Goal: Task Accomplishment & Management: Manage account settings

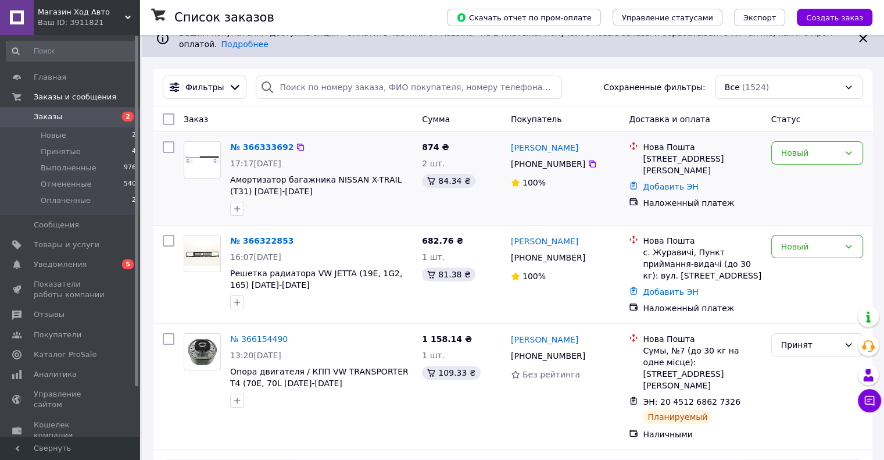
scroll to position [116, 0]
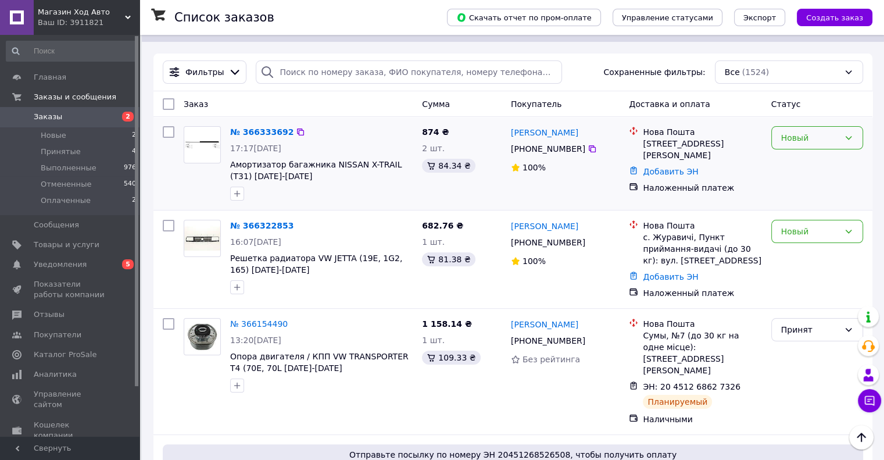
click at [785, 131] on div "Новый" at bounding box center [810, 137] width 58 height 13
click at [789, 139] on li "Принят" at bounding box center [816, 142] width 91 height 21
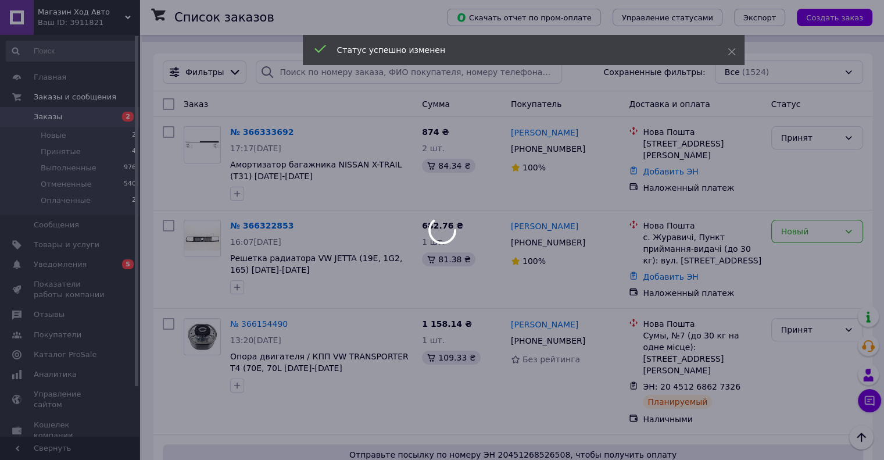
click at [237, 174] on div at bounding box center [442, 230] width 884 height 460
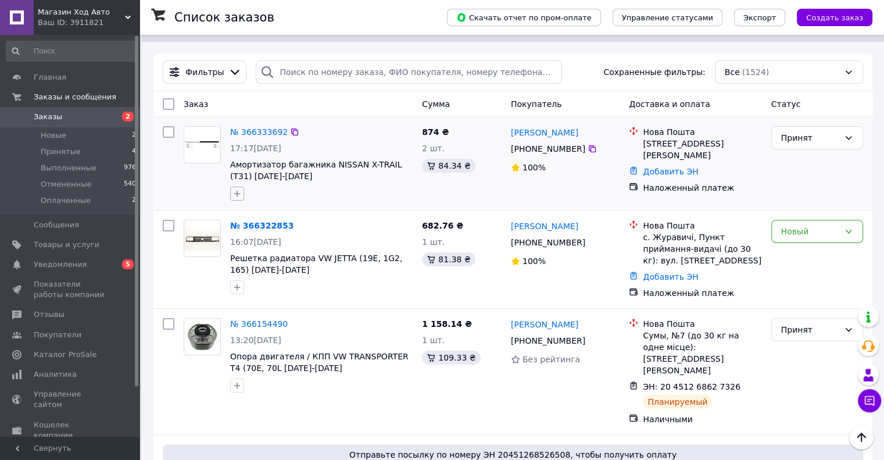
click at [239, 189] on icon "button" at bounding box center [236, 193] width 9 height 9
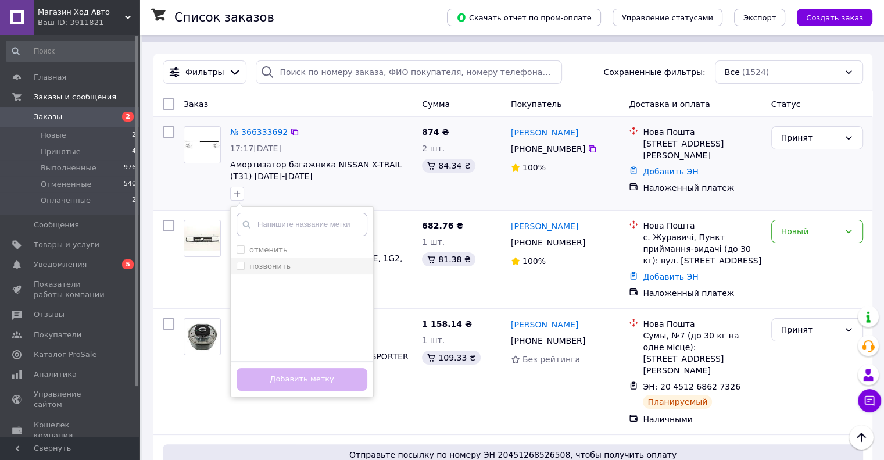
click at [239, 261] on input "позвонить" at bounding box center [240, 265] width 8 height 8
checkbox input "true"
click at [344, 368] on button "Добавить метку" at bounding box center [301, 379] width 131 height 23
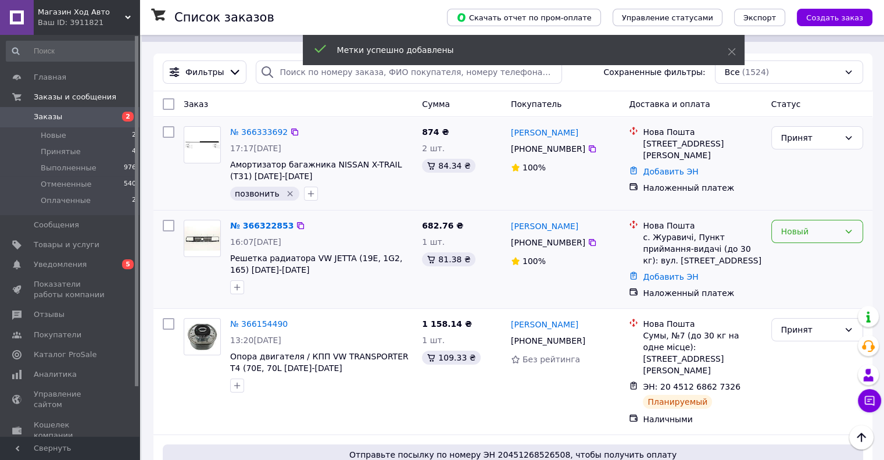
click at [799, 225] on div "Новый" at bounding box center [810, 231] width 58 height 13
click at [788, 234] on li "Принят" at bounding box center [816, 235] width 91 height 21
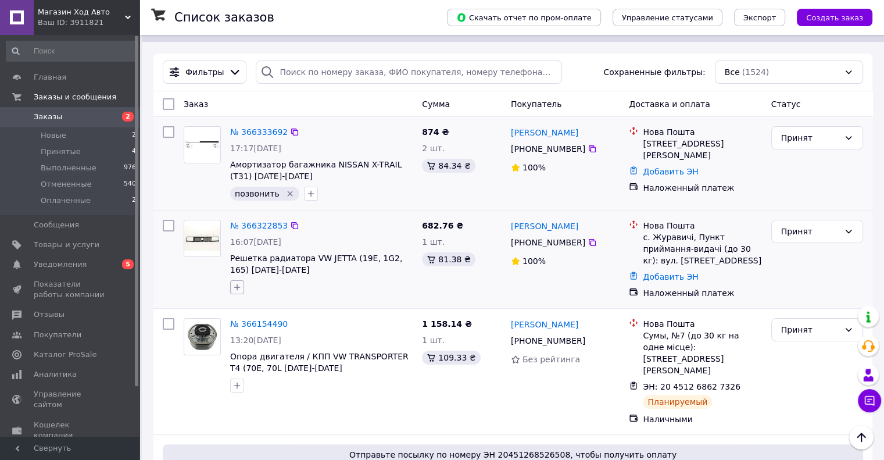
click at [237, 282] on icon "button" at bounding box center [236, 286] width 9 height 9
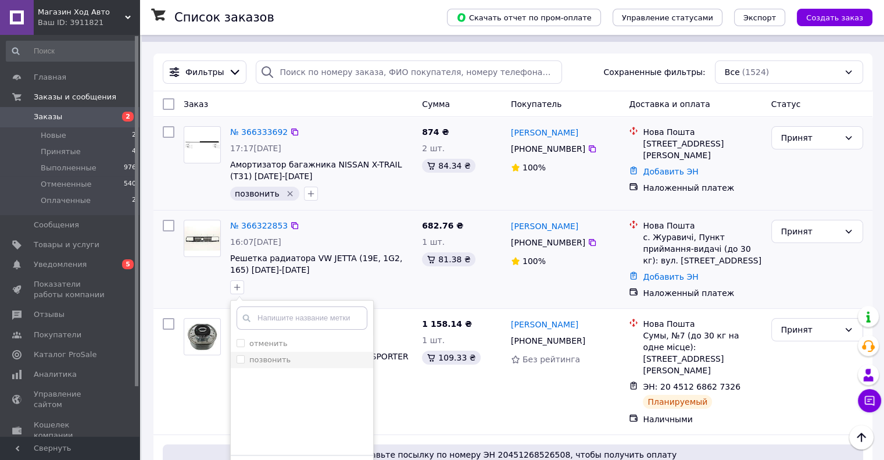
click at [240, 355] on input "позвонить" at bounding box center [240, 359] width 8 height 8
checkbox input "true"
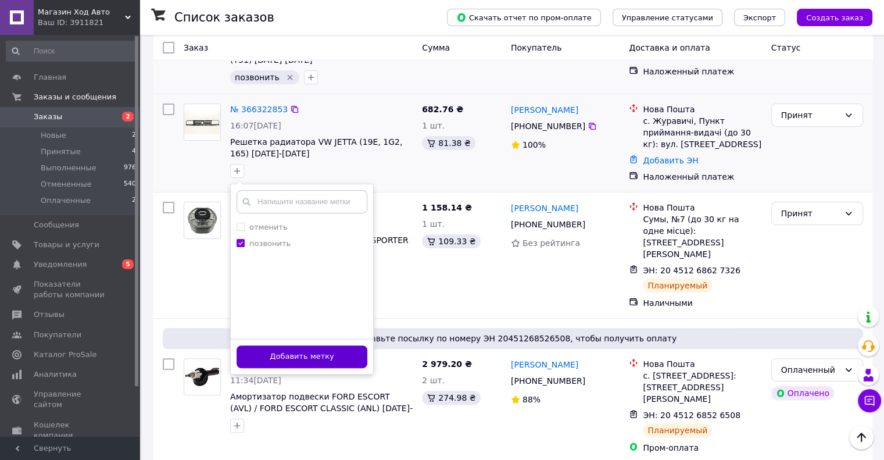
click at [326, 345] on button "Добавить метку" at bounding box center [301, 356] width 131 height 23
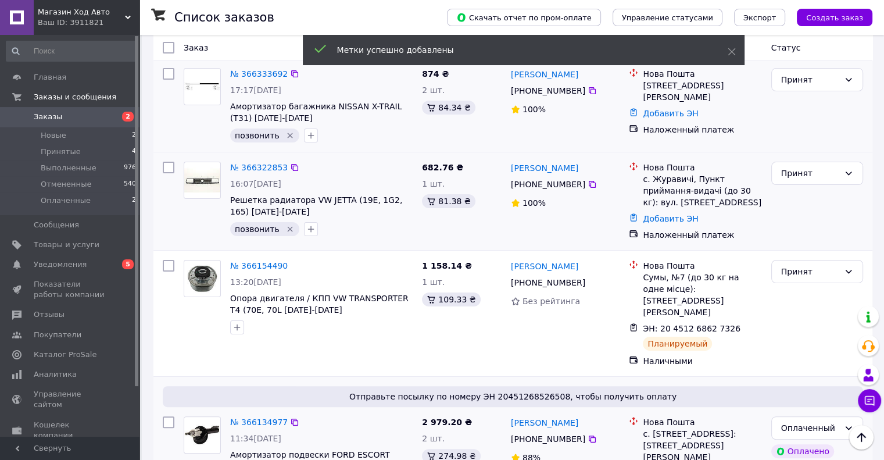
scroll to position [116, 0]
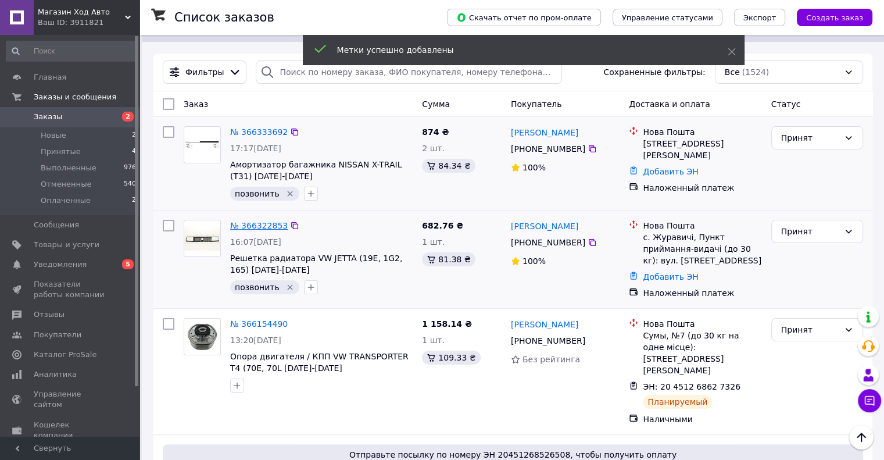
click at [252, 221] on link "№ 366322853" at bounding box center [259, 225] width 58 height 9
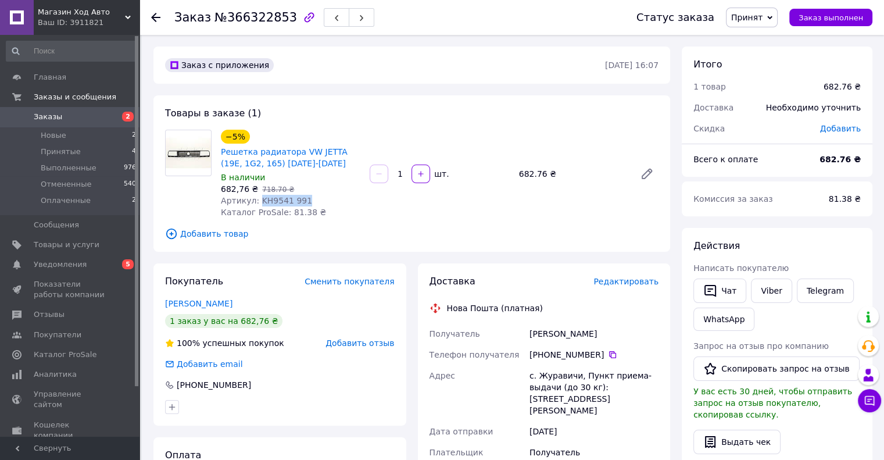
drag, startPoint x: 254, startPoint y: 202, endPoint x: 300, endPoint y: 200, distance: 45.3
click at [300, 200] on div "Артикул: KH9541 991" at bounding box center [290, 201] width 139 height 12
copy span "KH9541 991"
click at [125, 265] on span "5" at bounding box center [128, 264] width 12 height 10
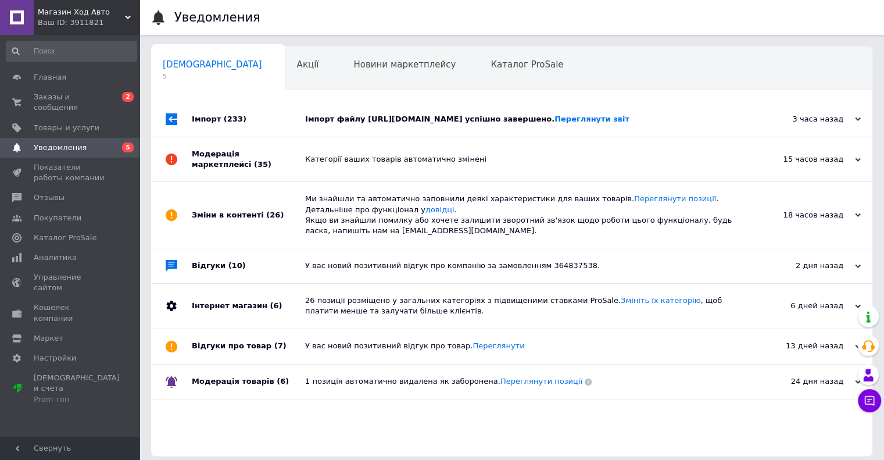
click at [648, 125] on div "Імпорт файлу [URL][DOMAIN_NAME] успішно завершено. Переглянути звіт" at bounding box center [524, 119] width 439 height 35
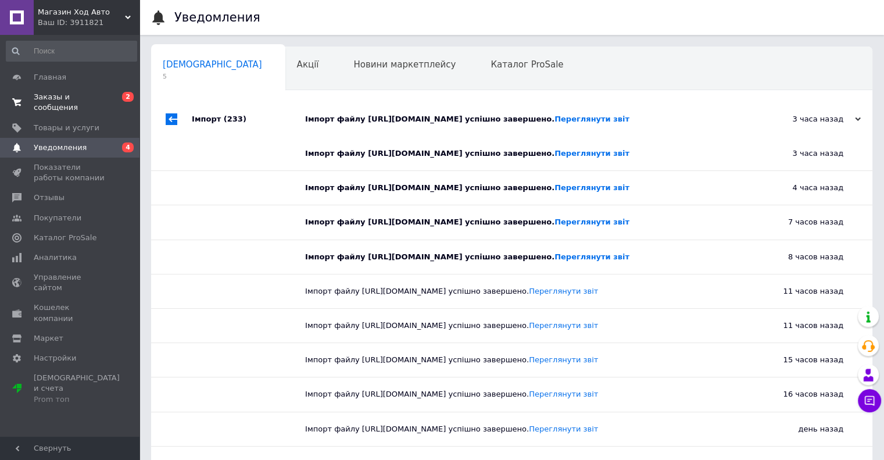
click at [85, 93] on span "Заказы и сообщения" at bounding box center [71, 102] width 74 height 21
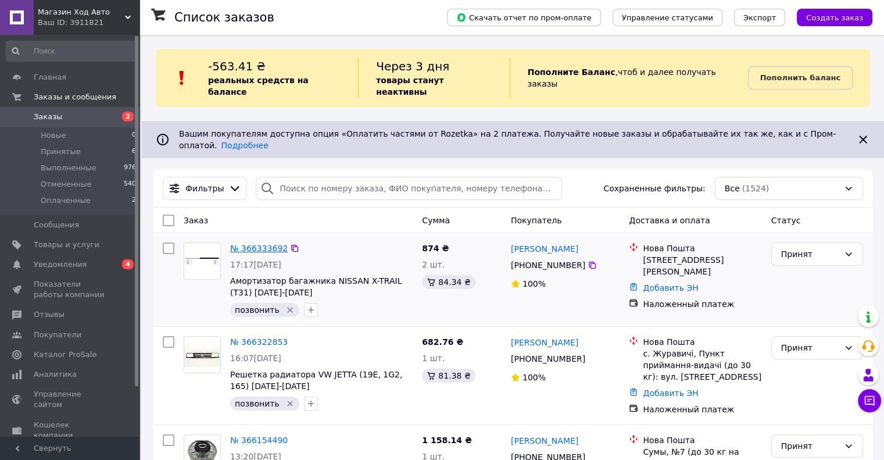
click at [260, 243] on link "№ 366333692" at bounding box center [259, 247] width 58 height 9
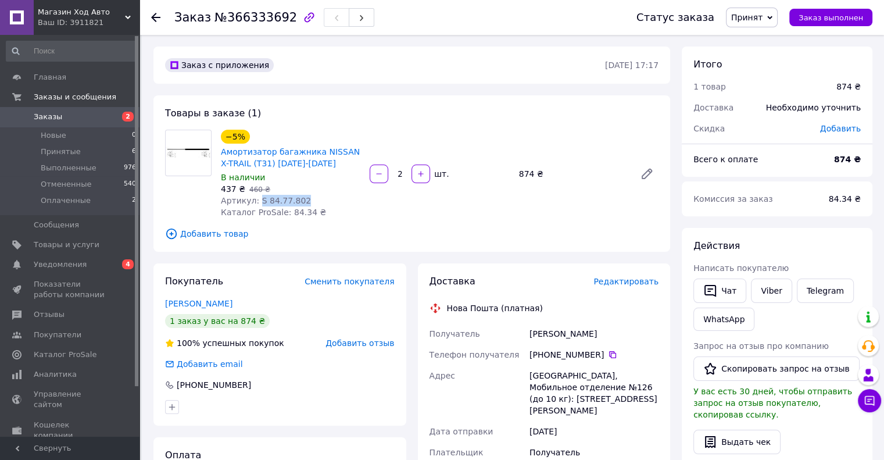
drag, startPoint x: 256, startPoint y: 200, endPoint x: 321, endPoint y: 204, distance: 64.6
click at [321, 204] on div "Артикул: S 84.77.802" at bounding box center [290, 201] width 139 height 12
copy span "S 84.77.802"
click at [127, 263] on span "4" at bounding box center [128, 264] width 12 height 10
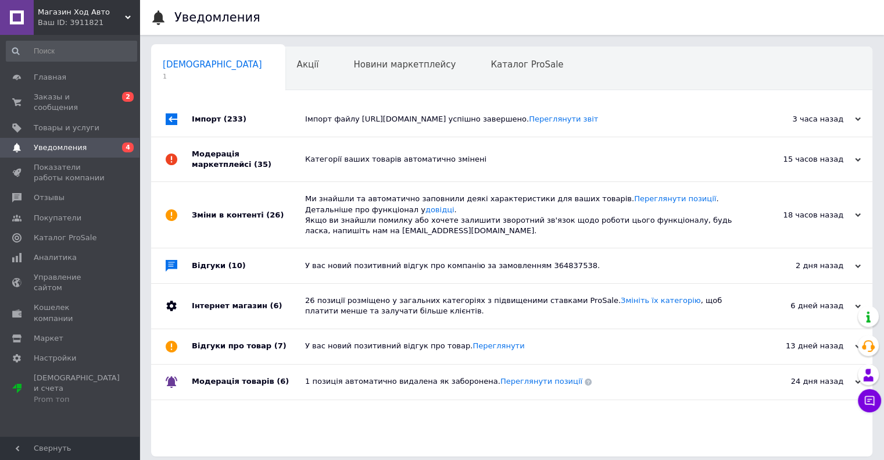
click at [442, 159] on div "Категорії ваших товарів автоматично змінені" at bounding box center [524, 159] width 439 height 10
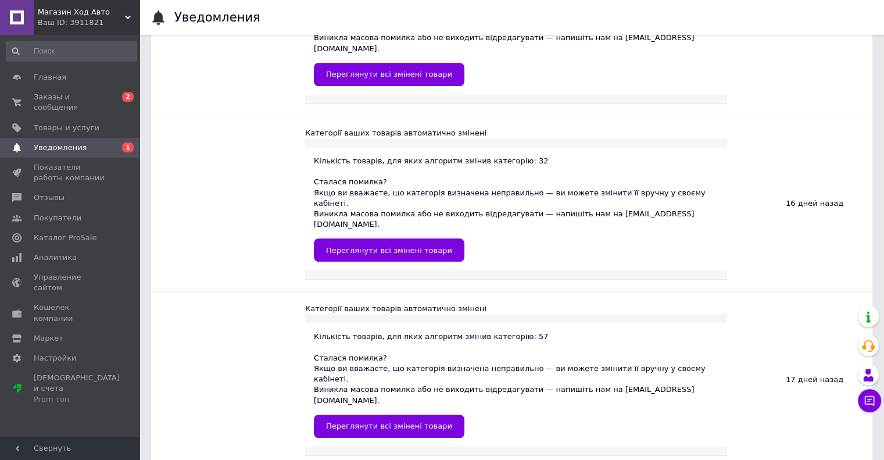
scroll to position [5371, 0]
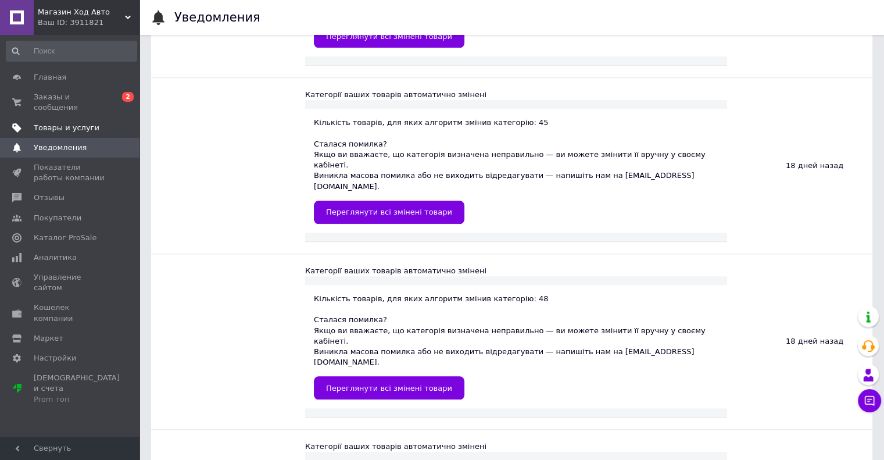
scroll to position [5719, 0]
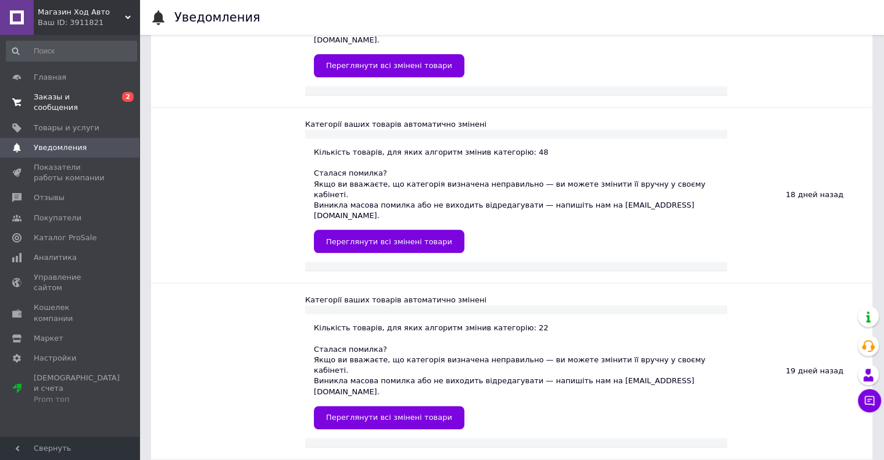
click at [102, 95] on span "Заказы и сообщения" at bounding box center [71, 102] width 74 height 21
